Goal: Information Seeking & Learning: Find specific fact

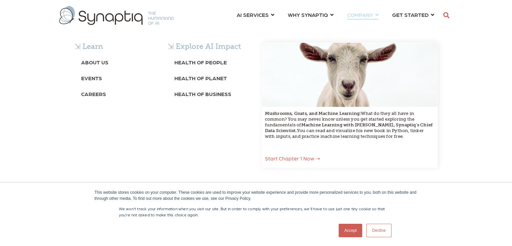
click at [373, 14] on span "COMPANY ⇲ Learn About Us Events Careers ⇲ Explore AI Impact Health of People He…" at bounding box center [360, 14] width 26 height 9
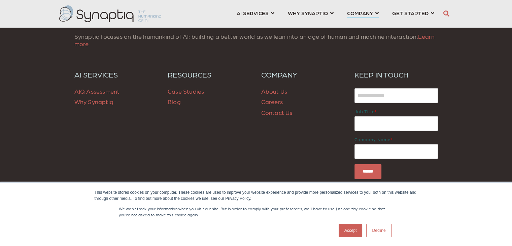
scroll to position [1757, 0]
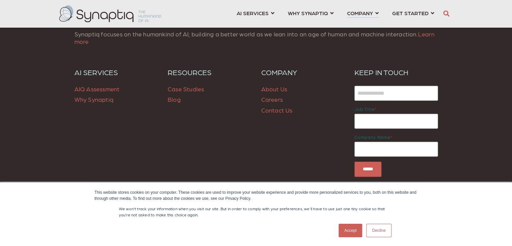
click at [270, 99] on link "Careers" at bounding box center [272, 99] width 22 height 7
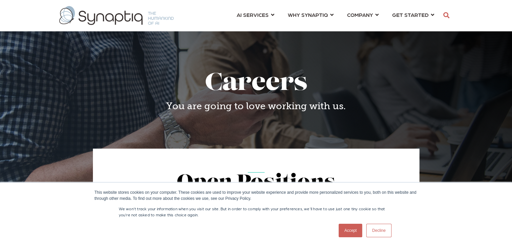
click at [446, 15] on icon "button" at bounding box center [447, 15] width 6 height 6
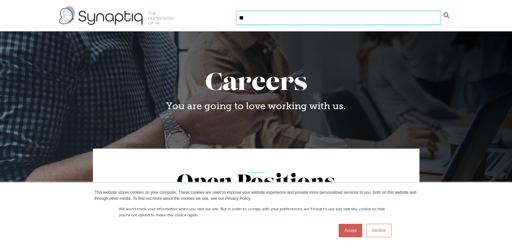
type input "*"
type input "**********"
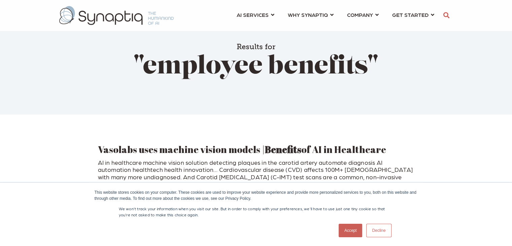
click at [283, 18] on ul "AI SERVICES ⇲ By Industry Construction & Real Estate Healthcare Legal Governmen…" at bounding box center [335, 14] width 211 height 23
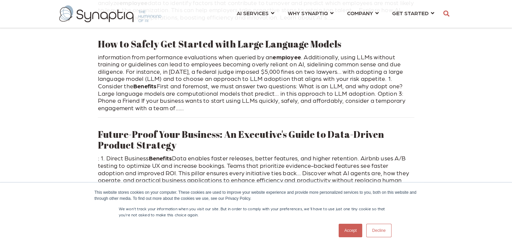
scroll to position [485, 0]
